Goal: Task Accomplishment & Management: Use online tool/utility

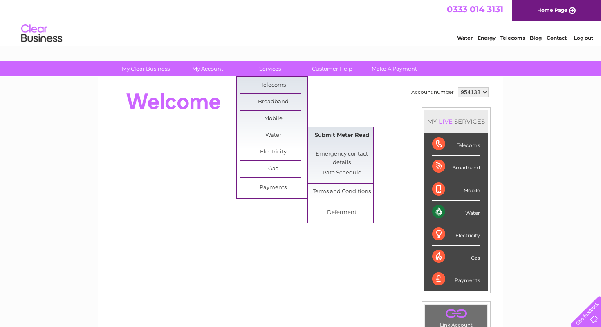
click at [352, 135] on link "Submit Meter Read" at bounding box center [341, 135] width 67 height 16
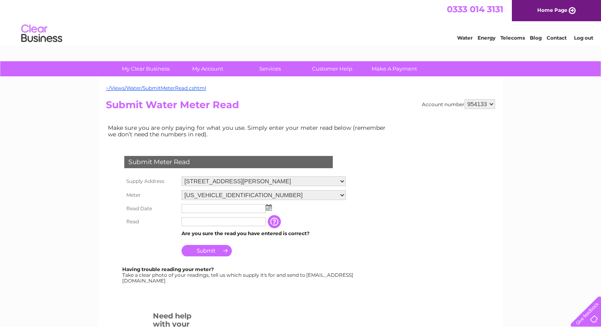
click at [268, 208] on img at bounding box center [269, 207] width 6 height 7
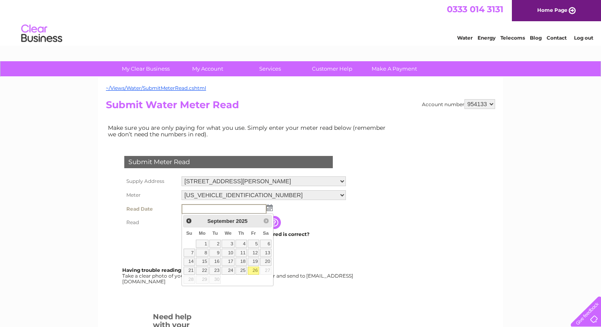
click at [250, 271] on link "26" at bounding box center [253, 271] width 11 height 8
type input "[DATE]"
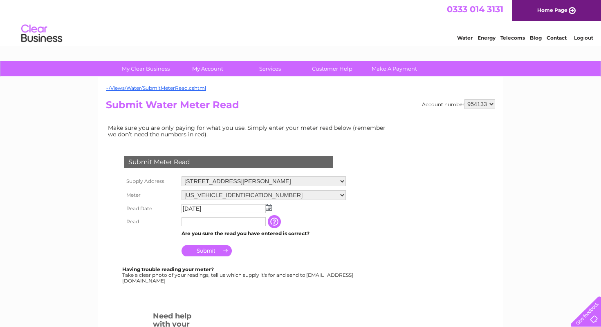
click at [207, 224] on input "text" at bounding box center [223, 221] width 84 height 9
type input "1629"
click at [211, 253] on input "Submit" at bounding box center [206, 251] width 50 height 11
